Goal: Information Seeking & Learning: Learn about a topic

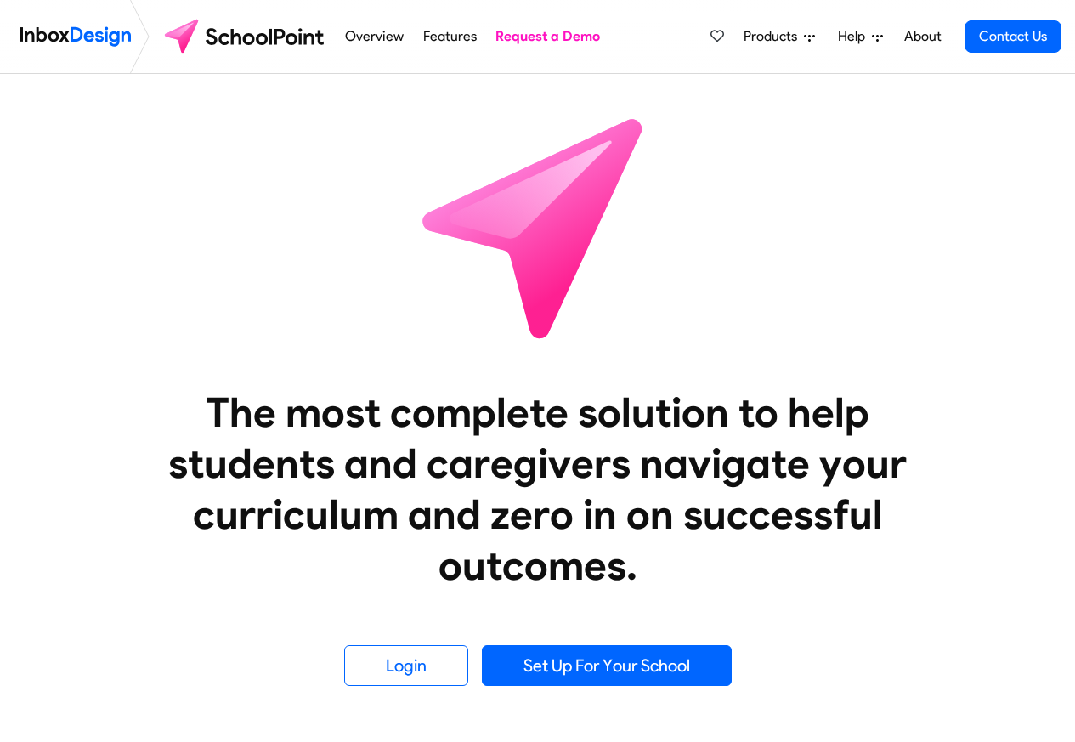
click at [771, 37] on span "Products" at bounding box center [774, 36] width 60 height 20
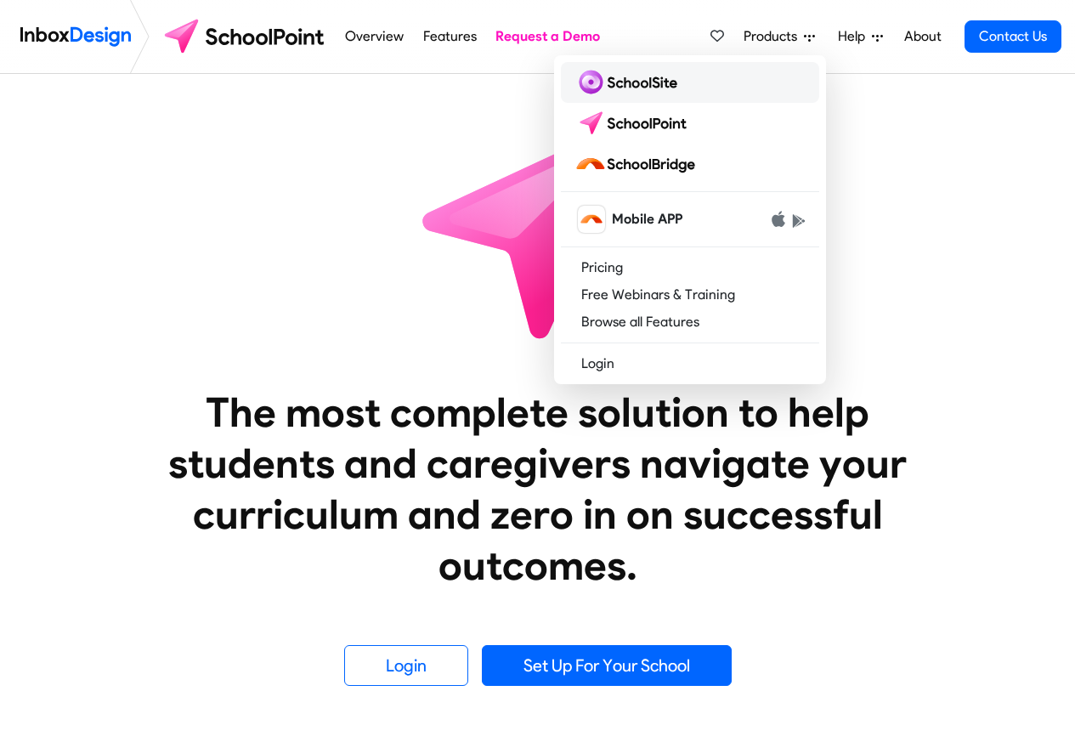
click at [614, 81] on img at bounding box center [630, 82] width 110 height 27
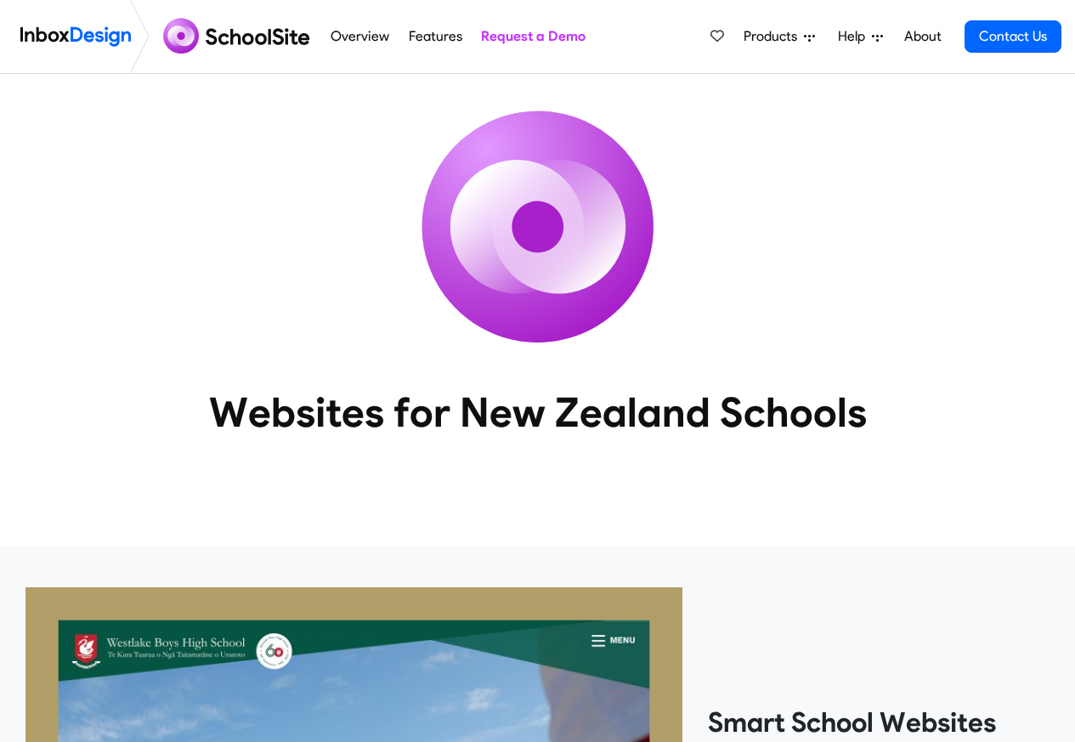
scroll to position [2786, 0]
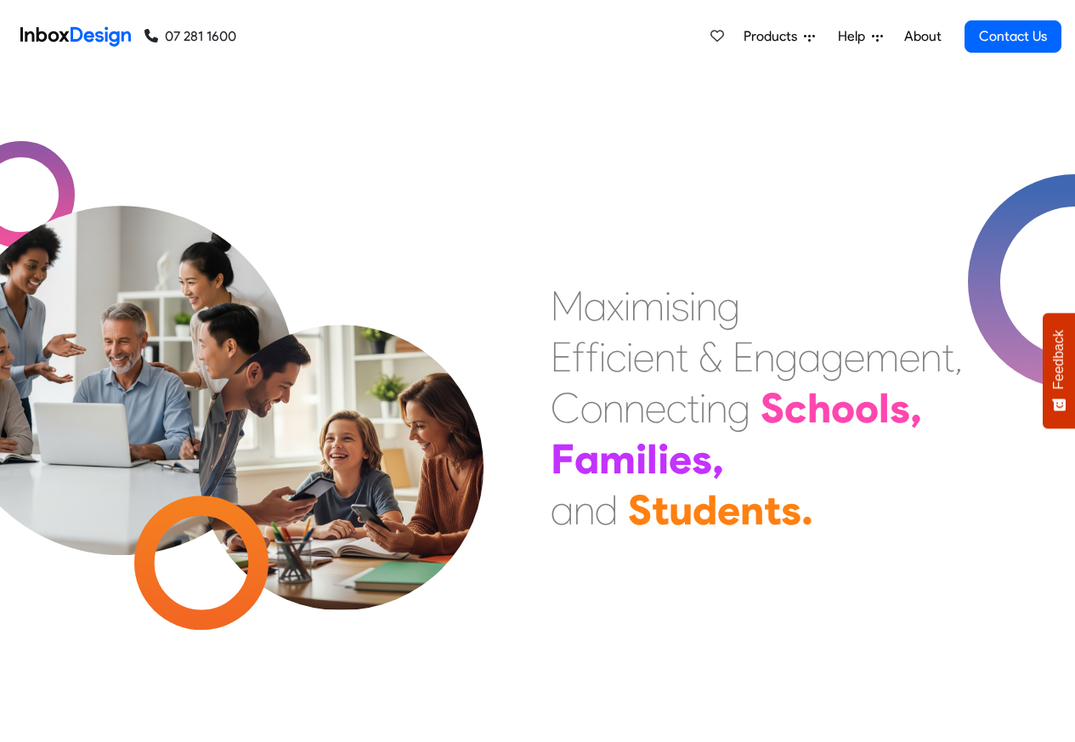
click at [779, 37] on span "Products" at bounding box center [774, 36] width 60 height 20
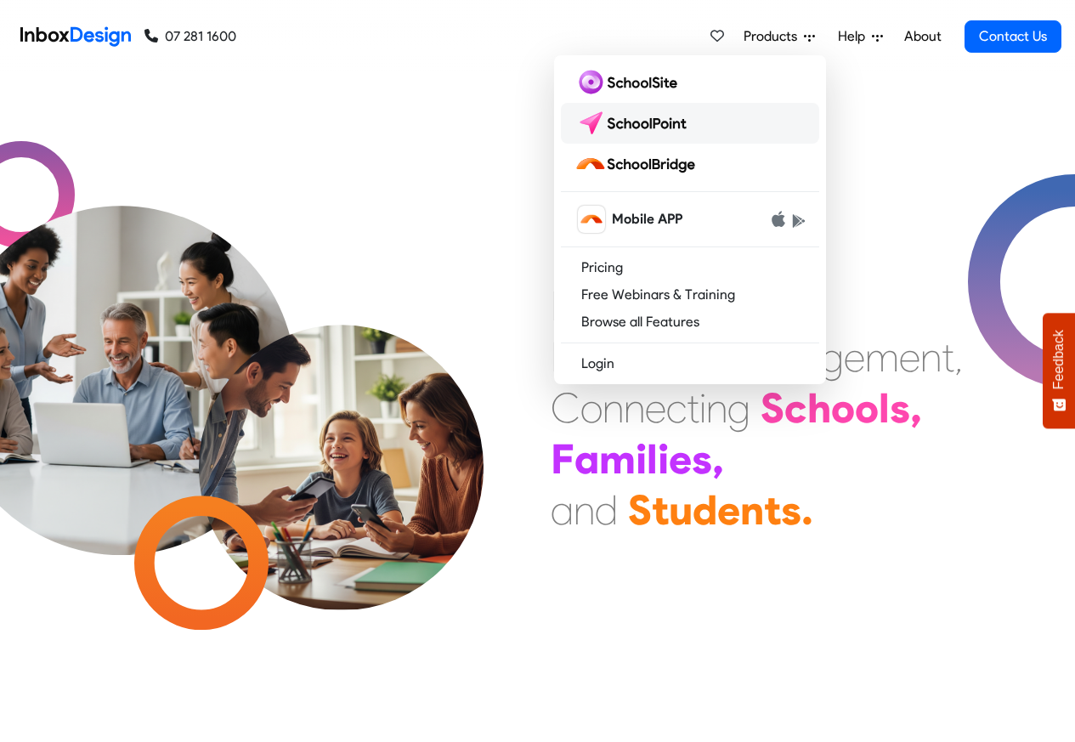
click at [614, 119] on img at bounding box center [635, 123] width 120 height 27
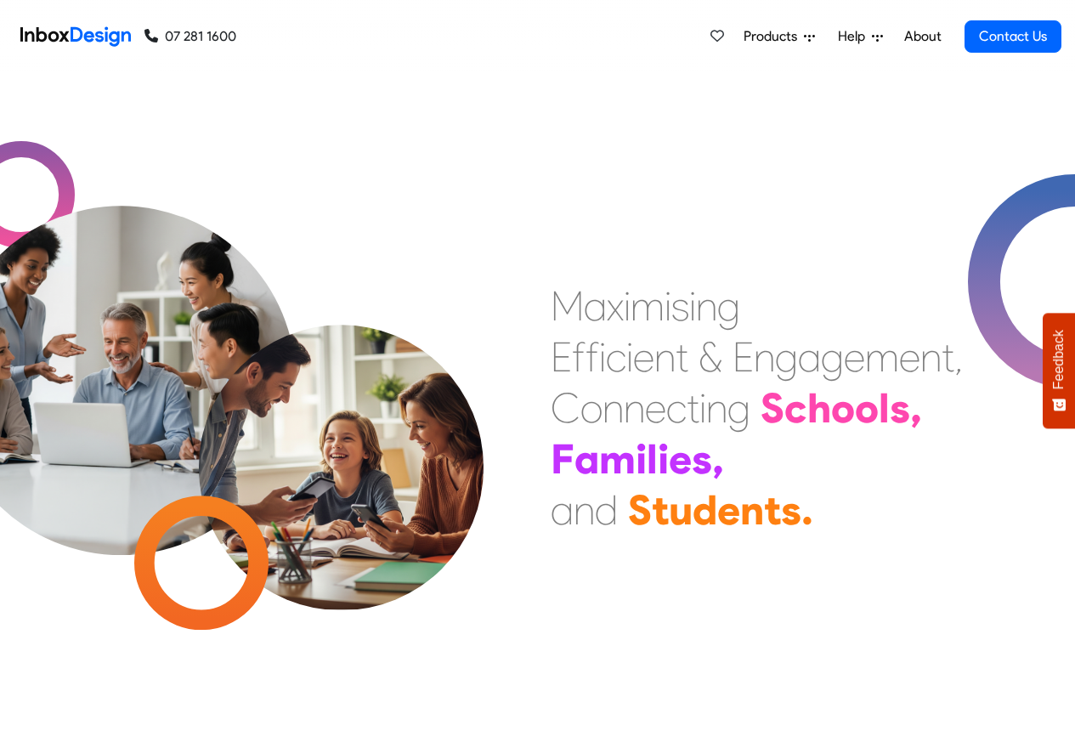
click at [784, 37] on span "Products" at bounding box center [774, 36] width 60 height 20
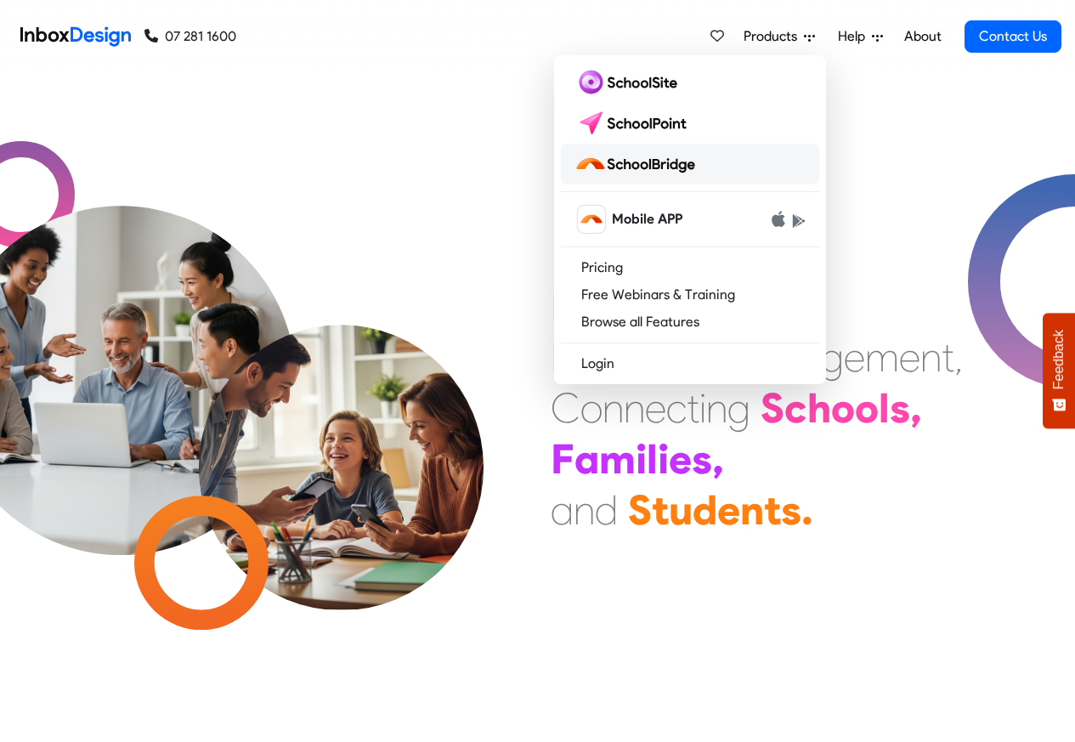
click at [652, 167] on img at bounding box center [638, 163] width 127 height 27
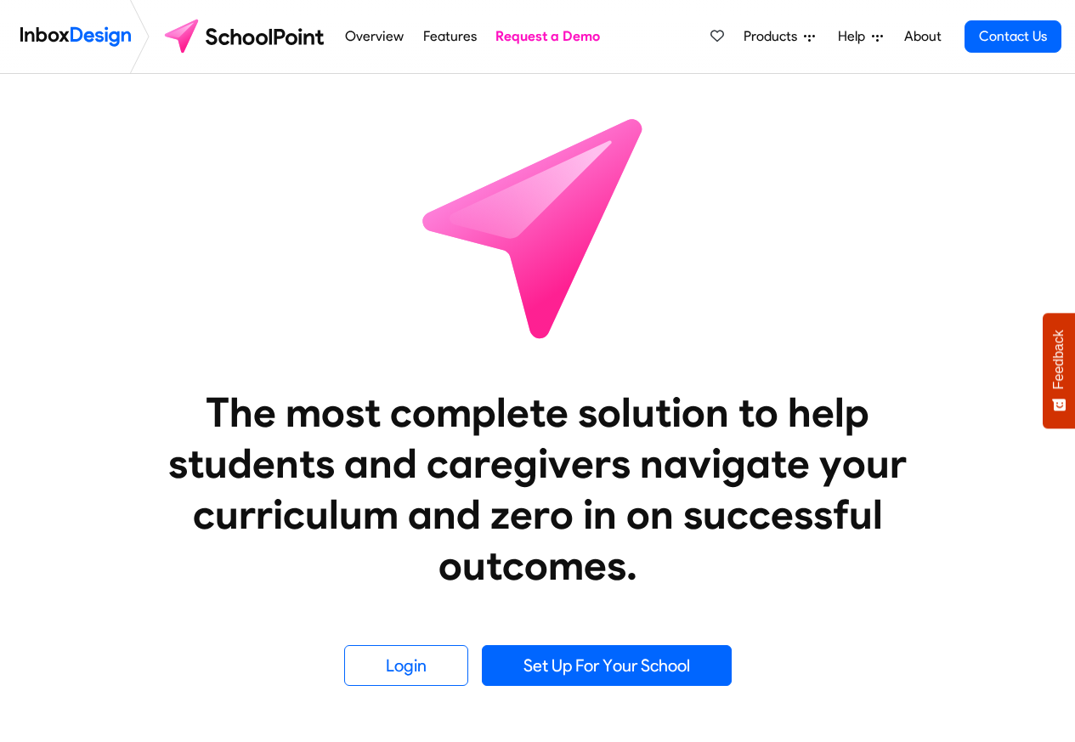
click at [467, 37] on link "Features" at bounding box center [449, 37] width 63 height 34
